Goal: Check status

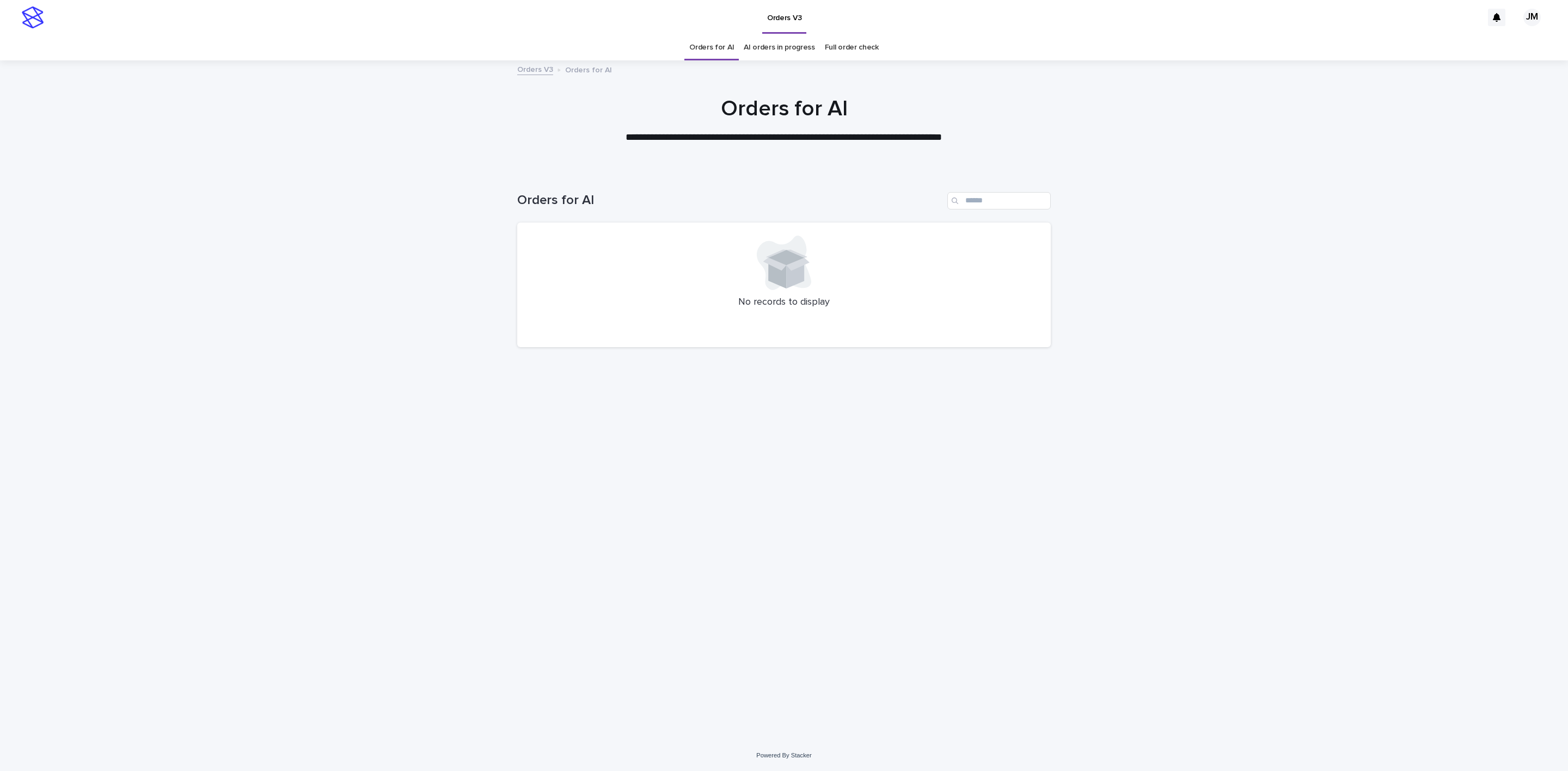
click at [778, 42] on link "AI orders in progress" at bounding box center [779, 48] width 71 height 25
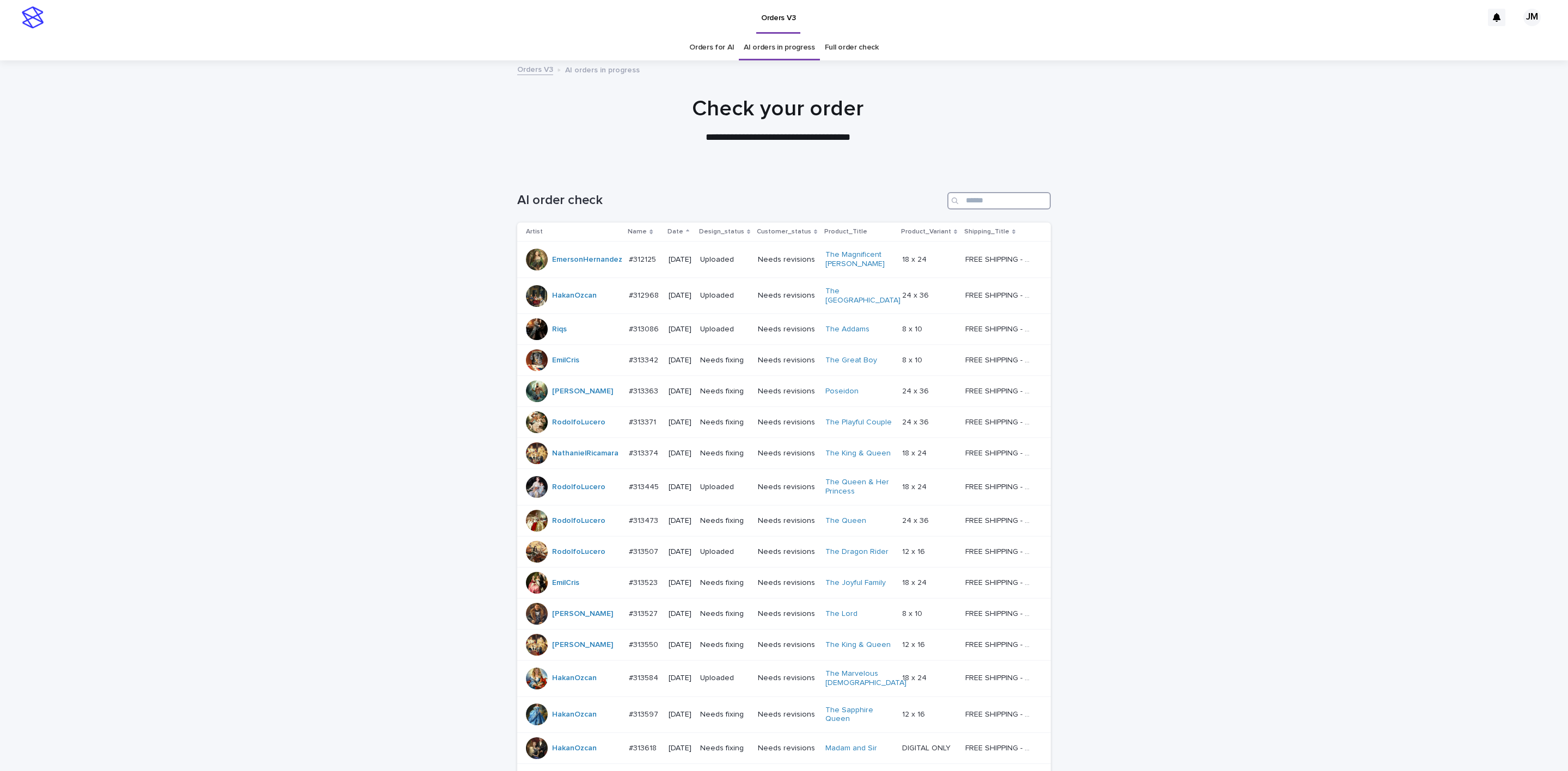
click at [1005, 200] on input "Search" at bounding box center [999, 200] width 104 height 17
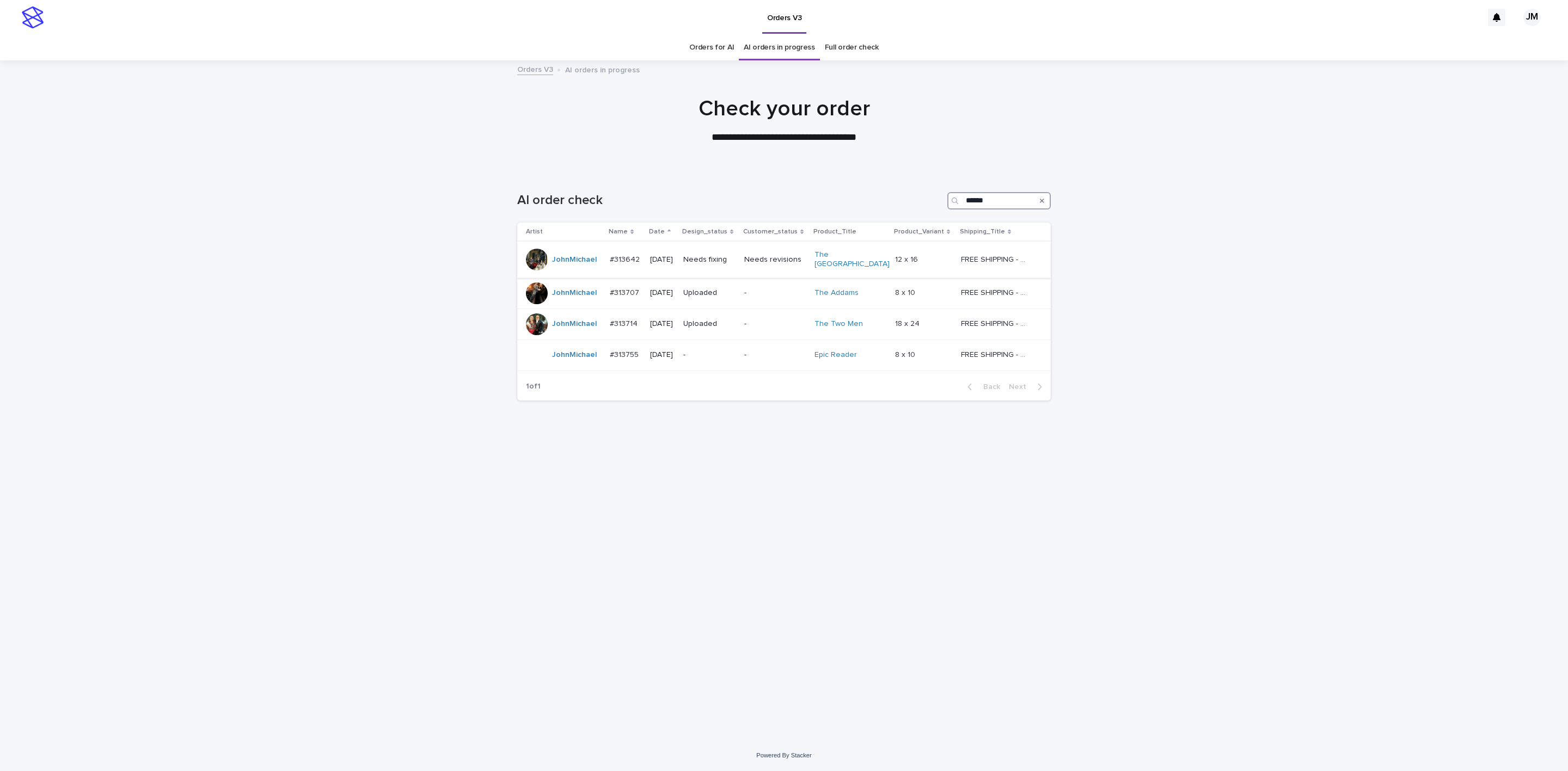
type input "******"
click at [733, 265] on div "Needs fixing" at bounding box center [709, 260] width 52 height 18
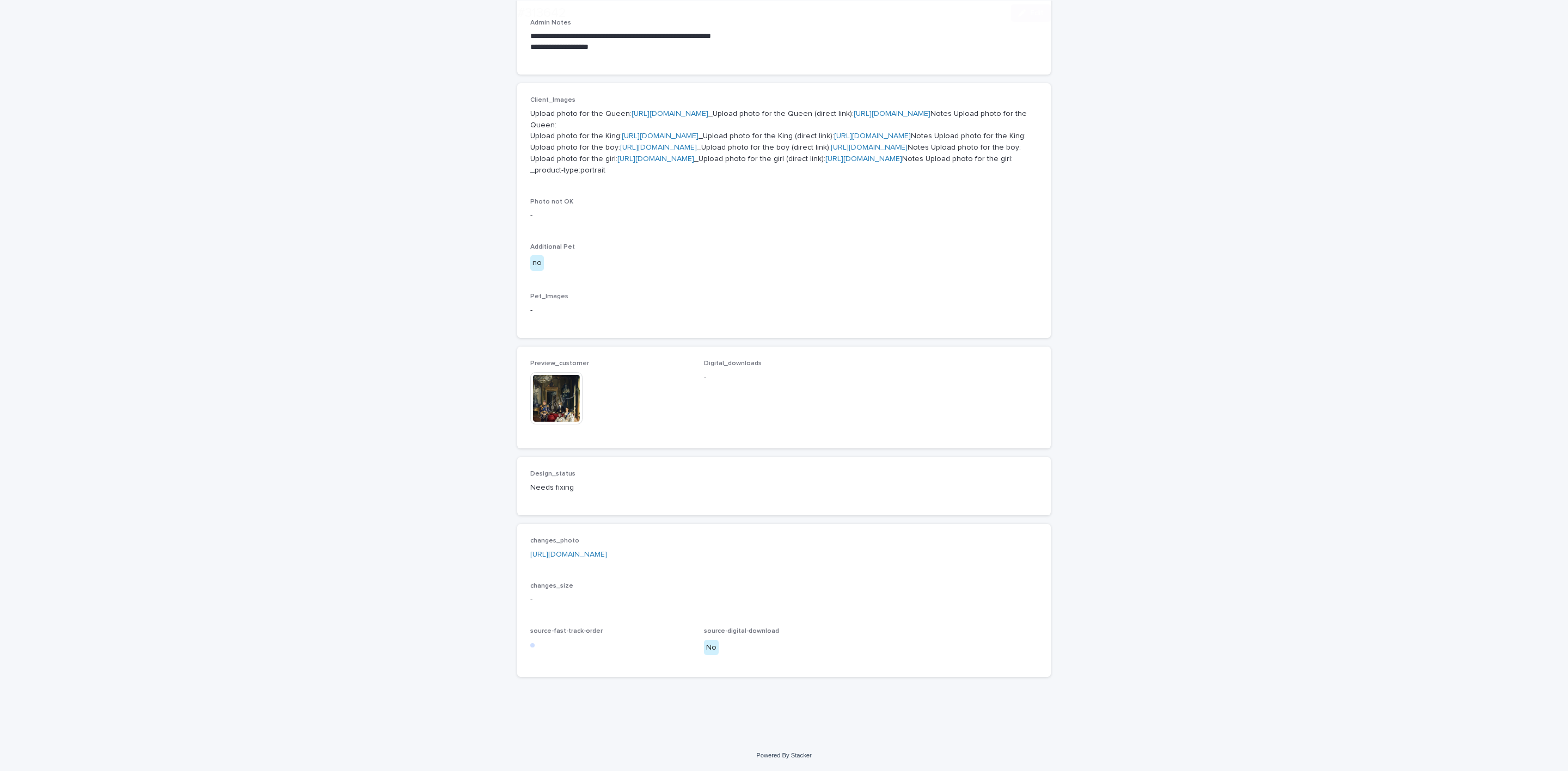
scroll to position [571, 0]
click at [607, 558] on link "[URL][DOMAIN_NAME]" at bounding box center [568, 554] width 77 height 7
